Goal: Register for event/course

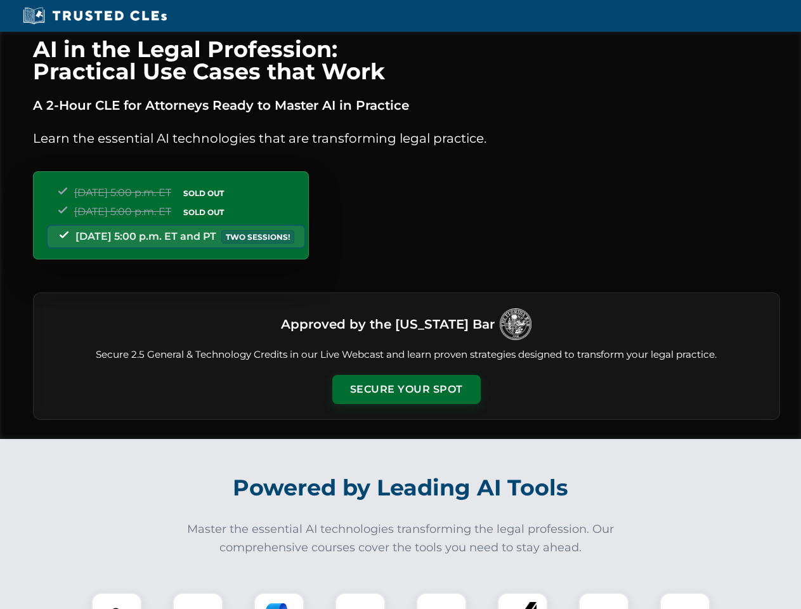
click at [406, 390] on button "Secure Your Spot" at bounding box center [406, 389] width 148 height 29
click at [117, 601] on img at bounding box center [116, 618] width 37 height 37
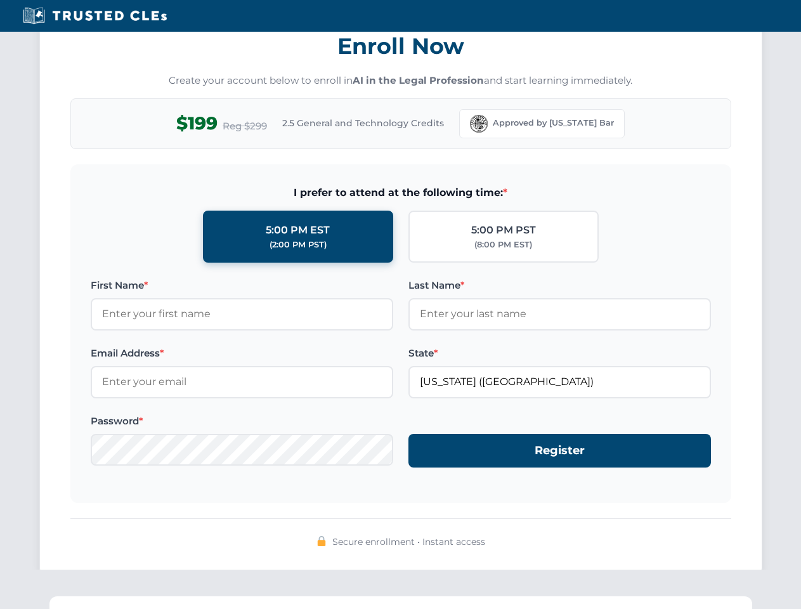
scroll to position [1245, 0]
